Goal: Task Accomplishment & Management: Manage account settings

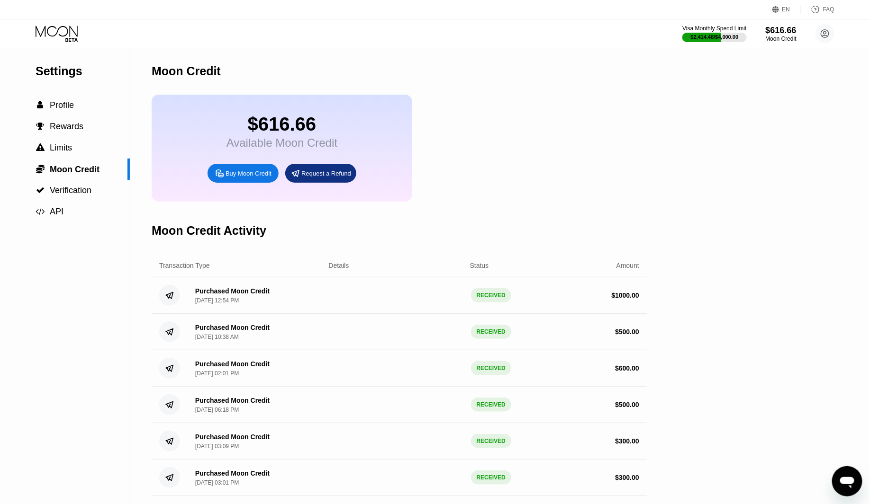
click at [66, 33] on icon at bounding box center [58, 34] width 44 height 17
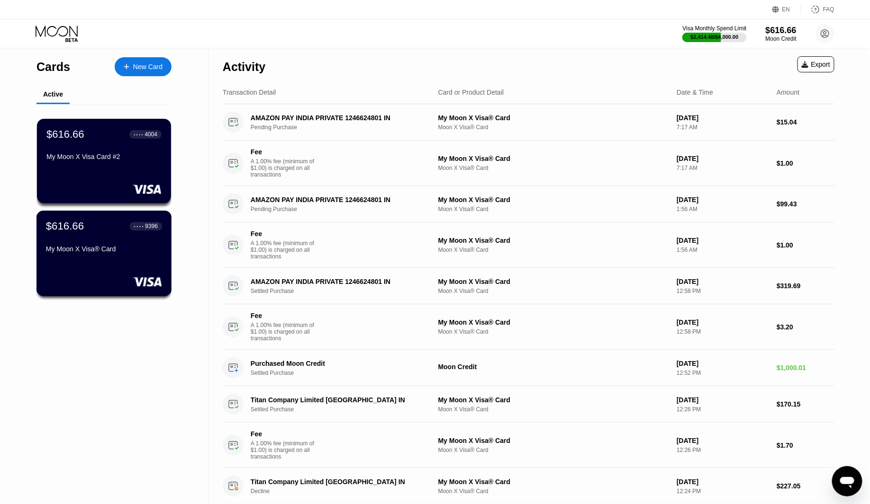
click at [115, 246] on div "$616.66 ● ● ● ● 9396 My Moon X Visa® Card" at bounding box center [104, 238] width 116 height 36
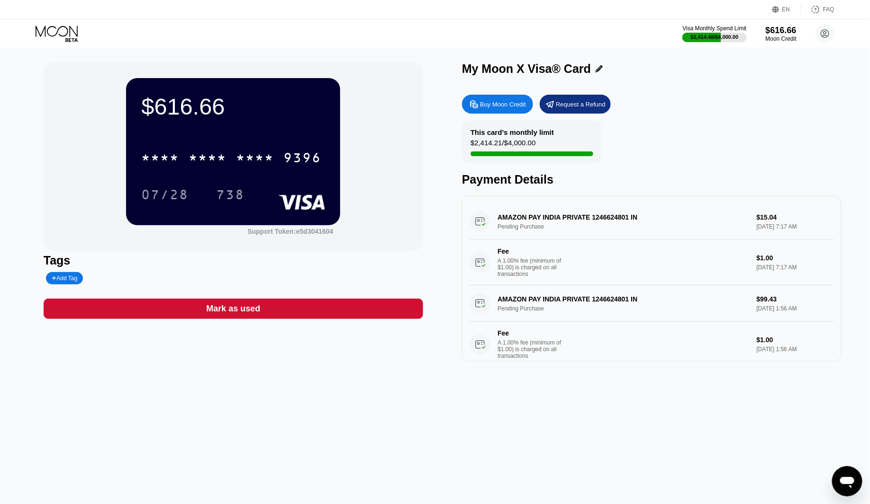
click at [528, 184] on div "Payment Details" at bounding box center [651, 180] width 379 height 14
click at [251, 164] on div "* * * *" at bounding box center [255, 159] width 38 height 15
click at [505, 180] on div "Payment Details" at bounding box center [651, 180] width 379 height 14
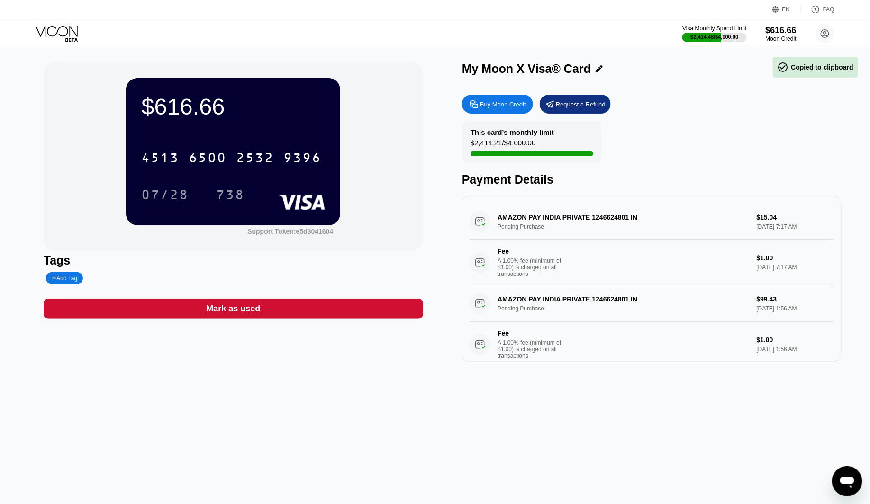
click at [505, 180] on div "Payment Details" at bounding box center [651, 180] width 379 height 14
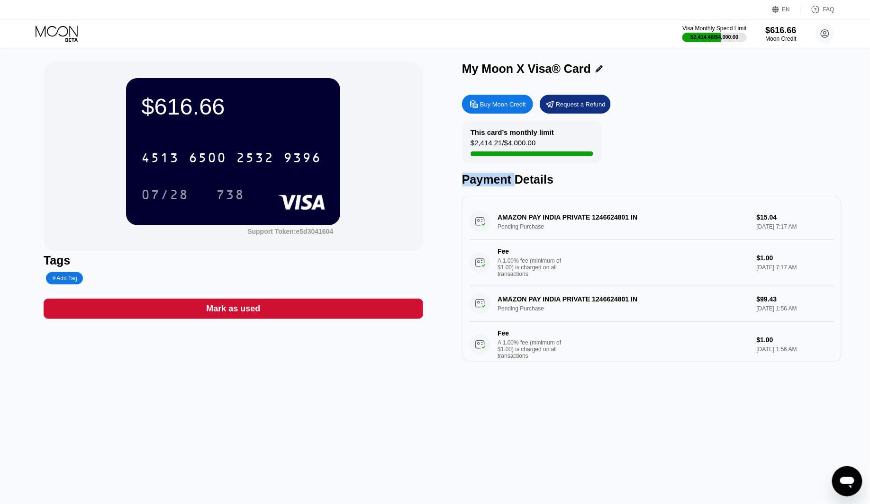
click at [513, 133] on div "This card’s monthly limit" at bounding box center [511, 132] width 83 height 8
click at [506, 176] on div "Payment Details" at bounding box center [651, 180] width 379 height 14
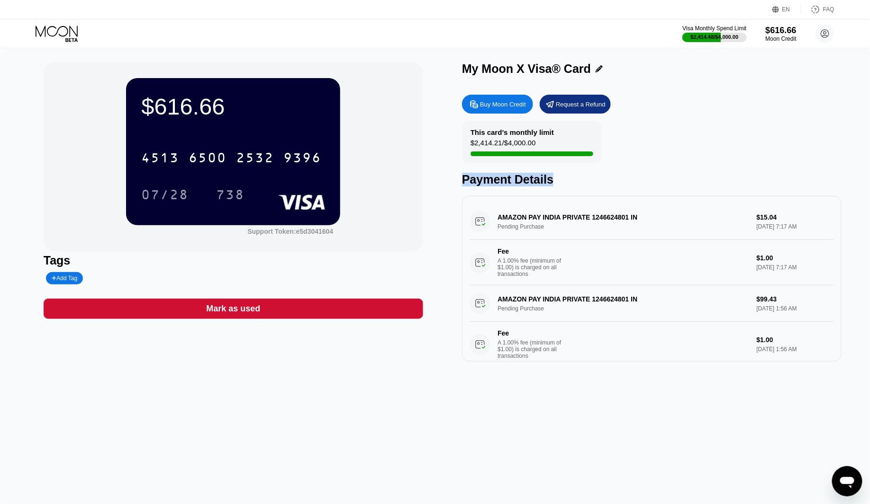
click at [506, 176] on div "Payment Details" at bounding box center [651, 180] width 379 height 14
click at [508, 178] on div "Payment Details" at bounding box center [651, 180] width 379 height 14
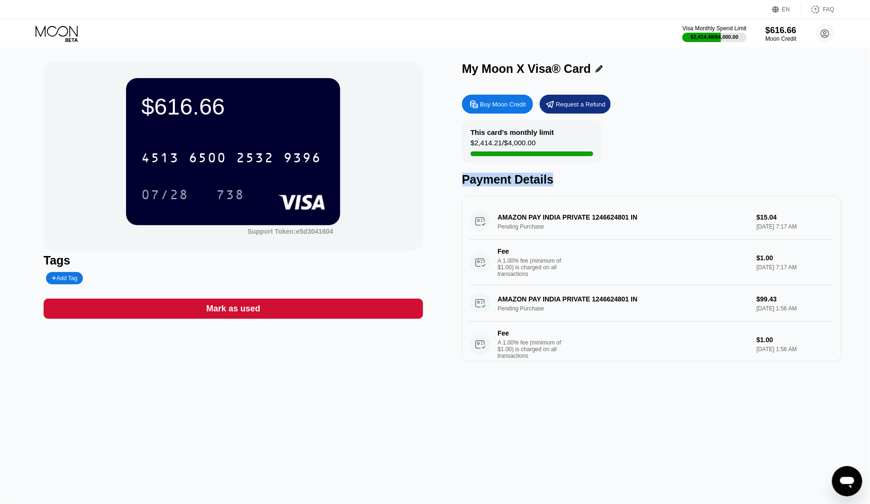
click at [508, 178] on div "Payment Details" at bounding box center [651, 180] width 379 height 14
